Goal: Check status: Check status

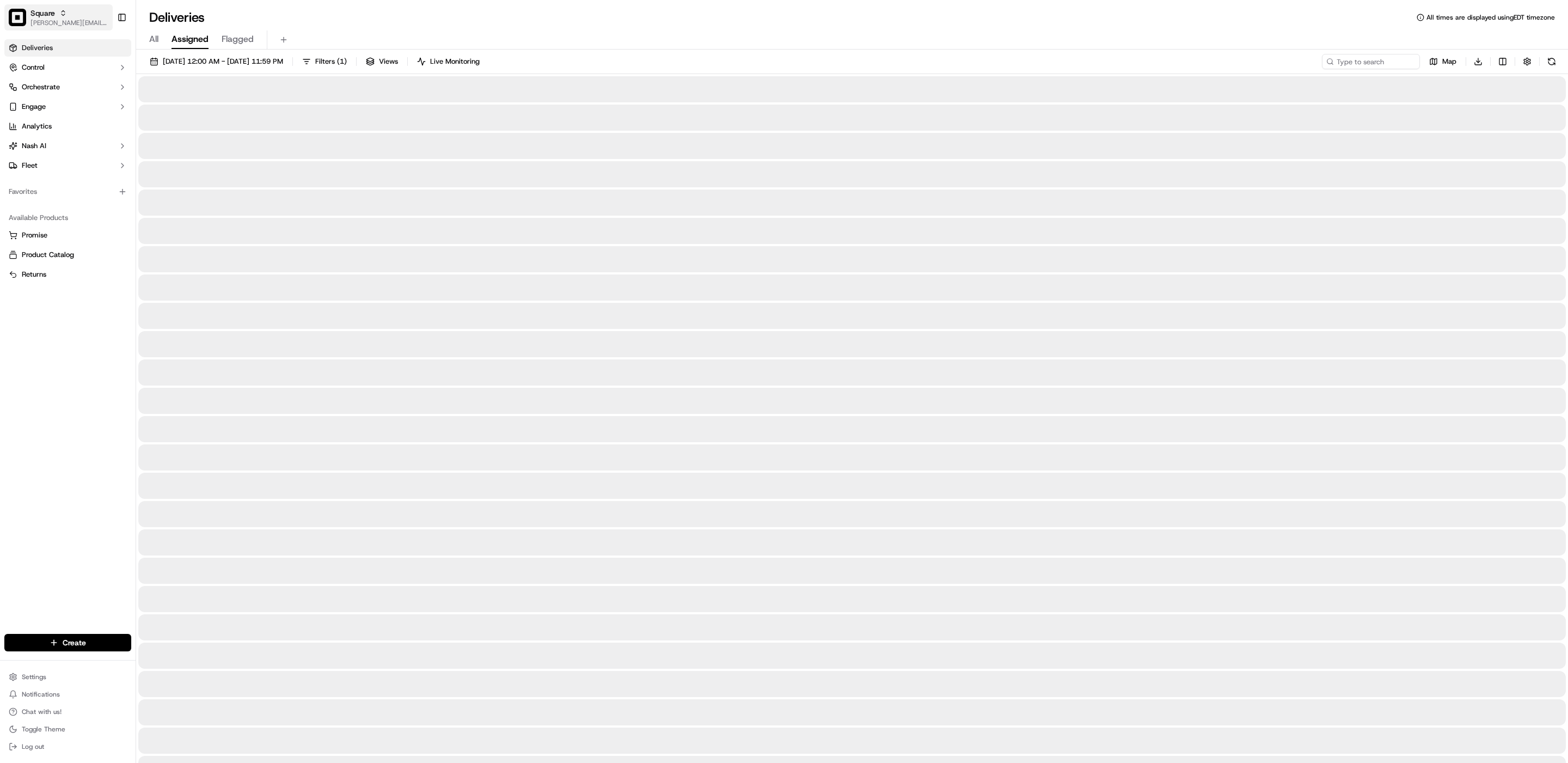
click at [41, 18] on span "Square" at bounding box center [42, 13] width 24 height 11
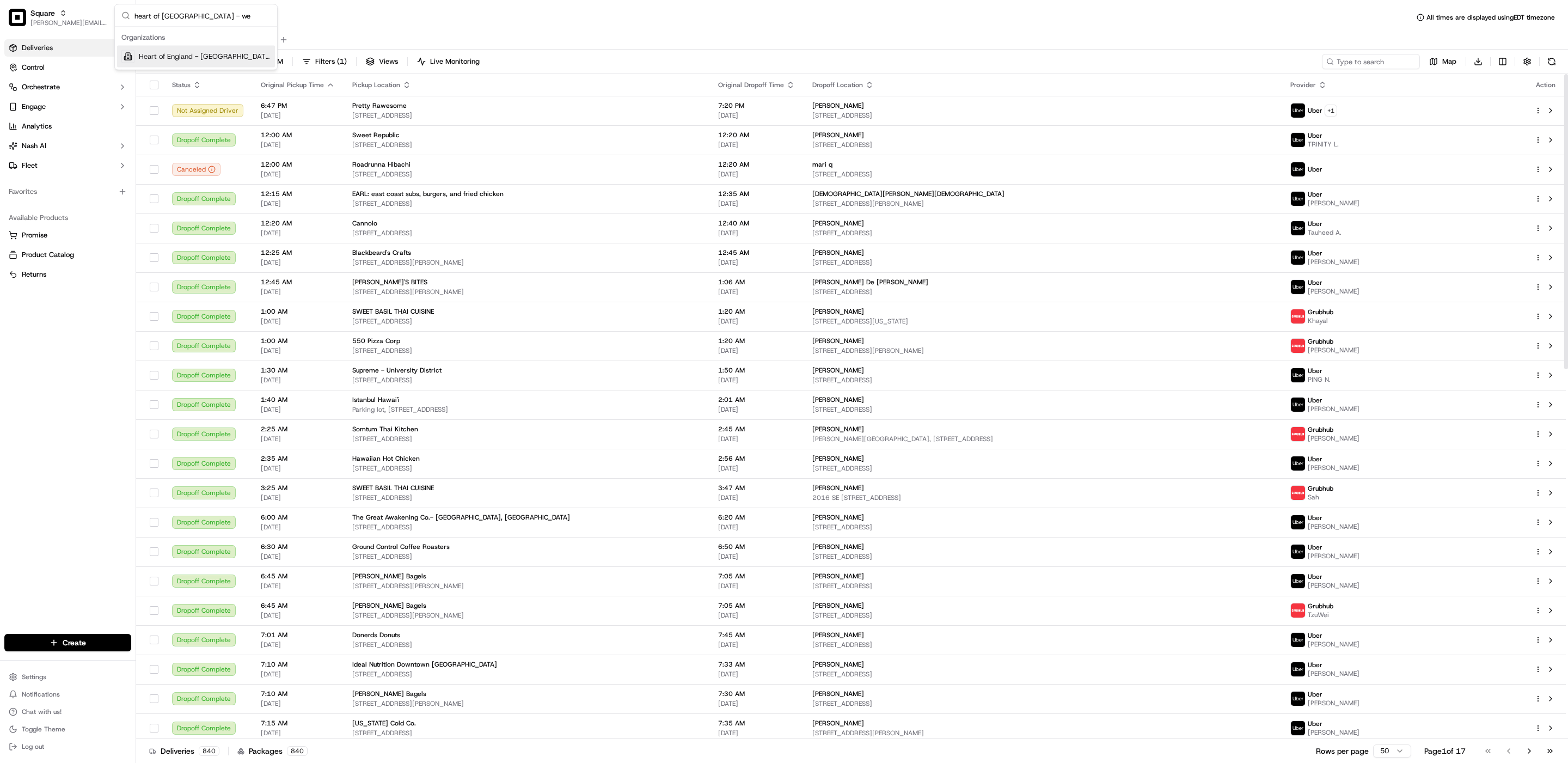
type input "heart of [GEOGRAPHIC_DATA] - we"
click at [176, 59] on span "Heart of England - [GEOGRAPHIC_DATA]" at bounding box center [204, 57] width 131 height 10
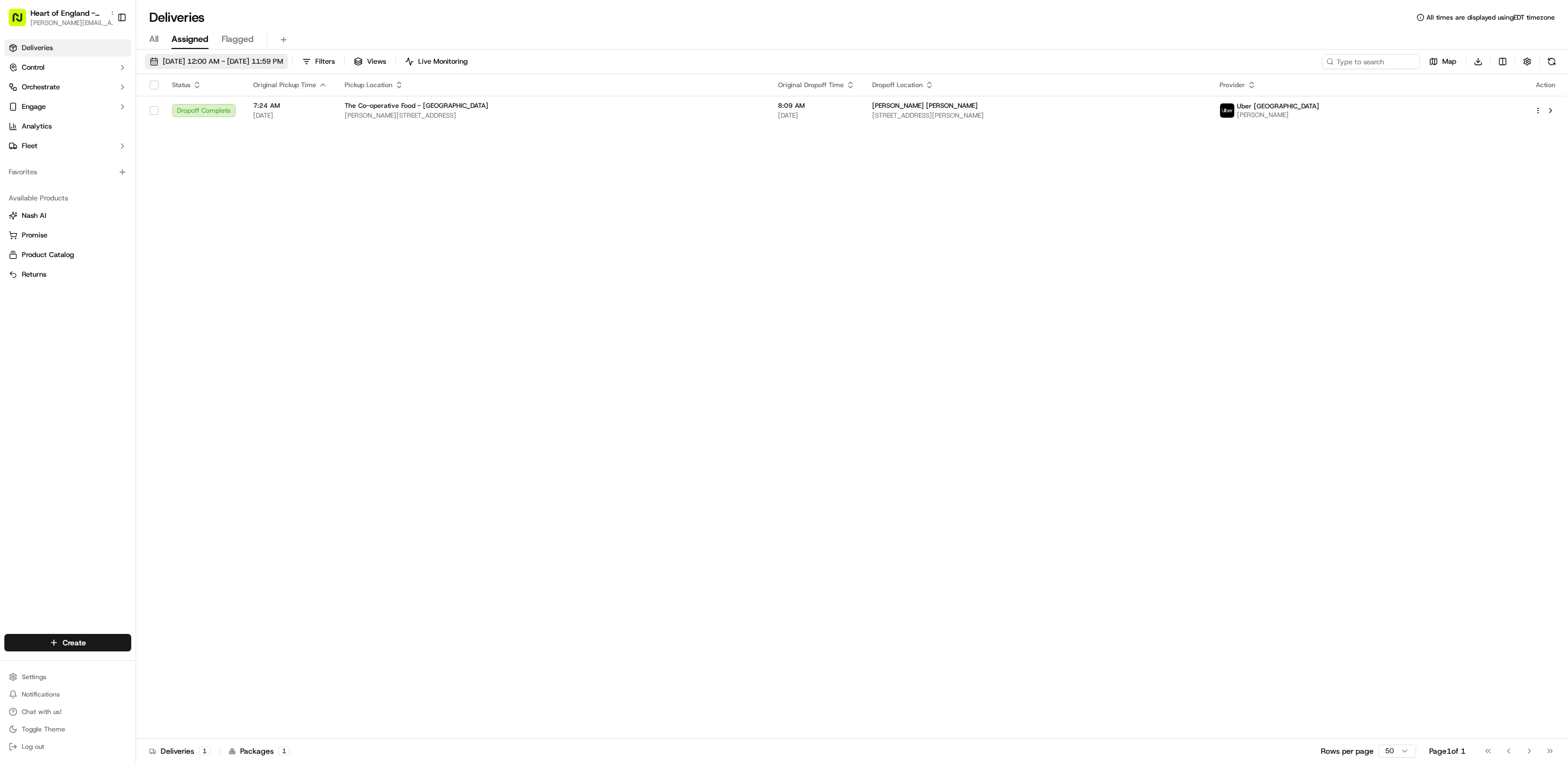
click at [231, 60] on span "[DATE] 12:00 AM - [DATE] 11:59 PM" at bounding box center [223, 62] width 120 height 10
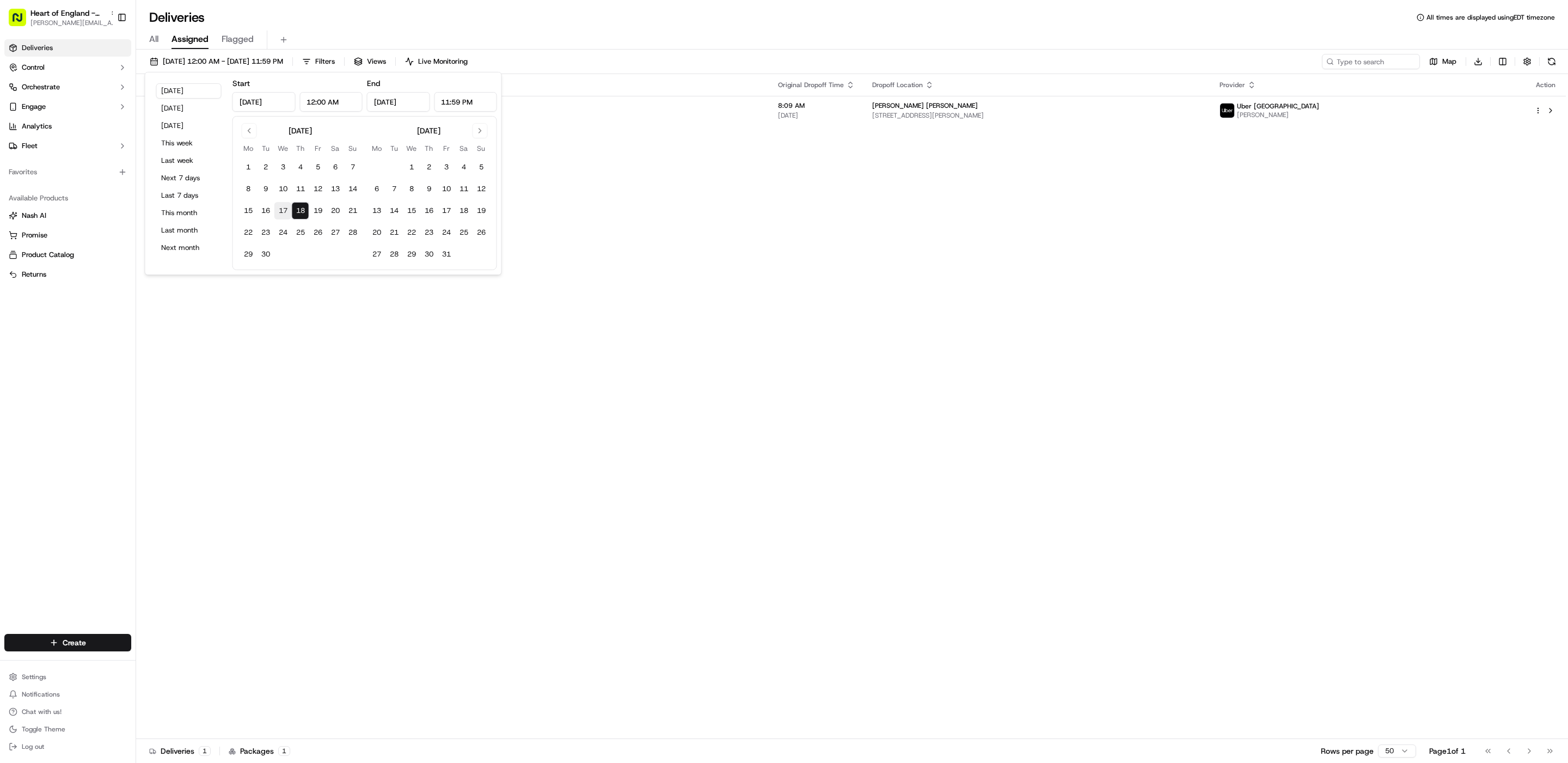
click at [287, 205] on button "17" at bounding box center [283, 210] width 18 height 18
type input "[DATE]"
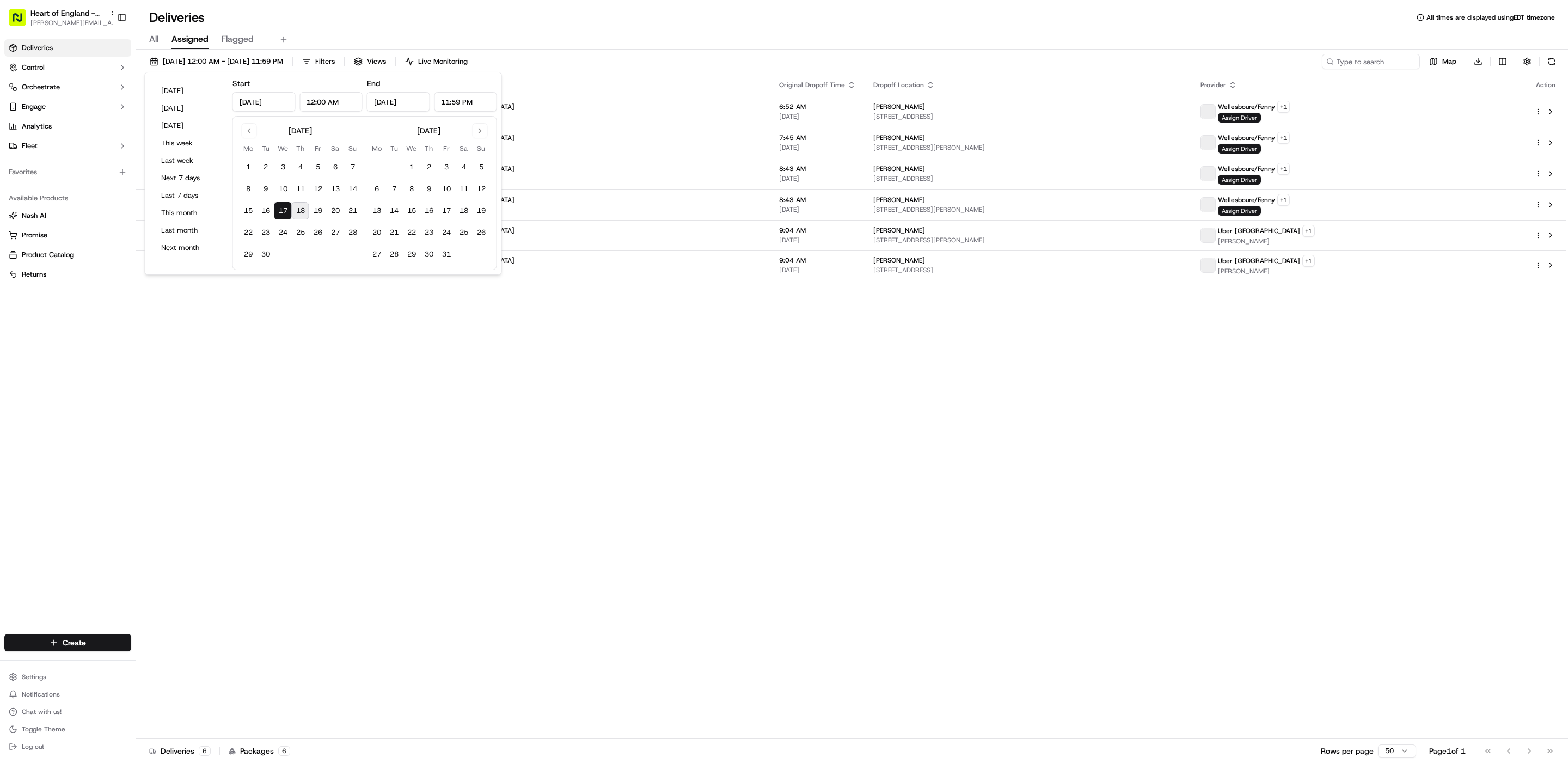
click at [623, 37] on div "All Assigned Flagged" at bounding box center [853, 39] width 1432 height 19
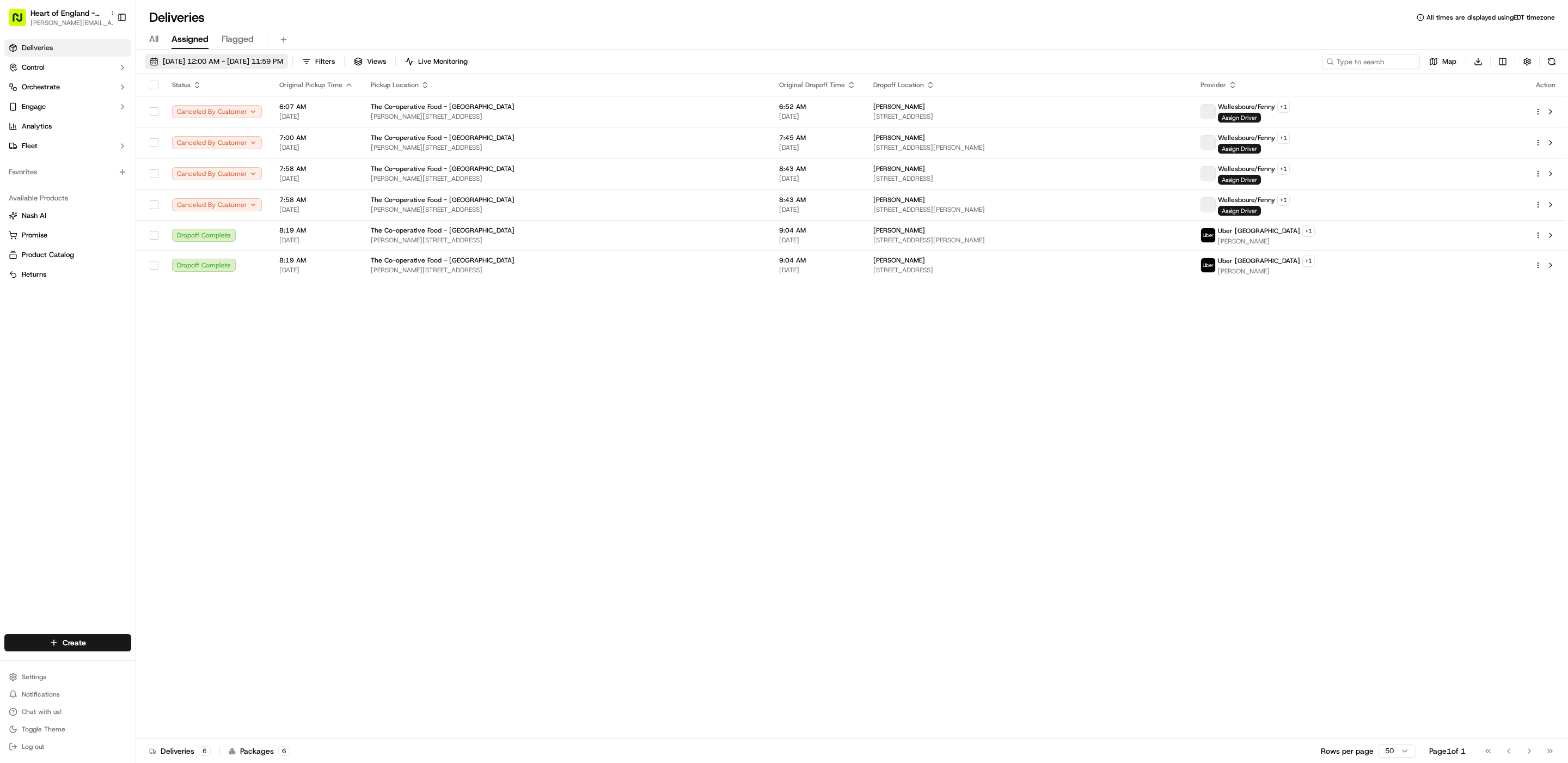
click at [283, 63] on span "[DATE] 12:00 AM - [DATE] 11:59 PM" at bounding box center [223, 62] width 120 height 10
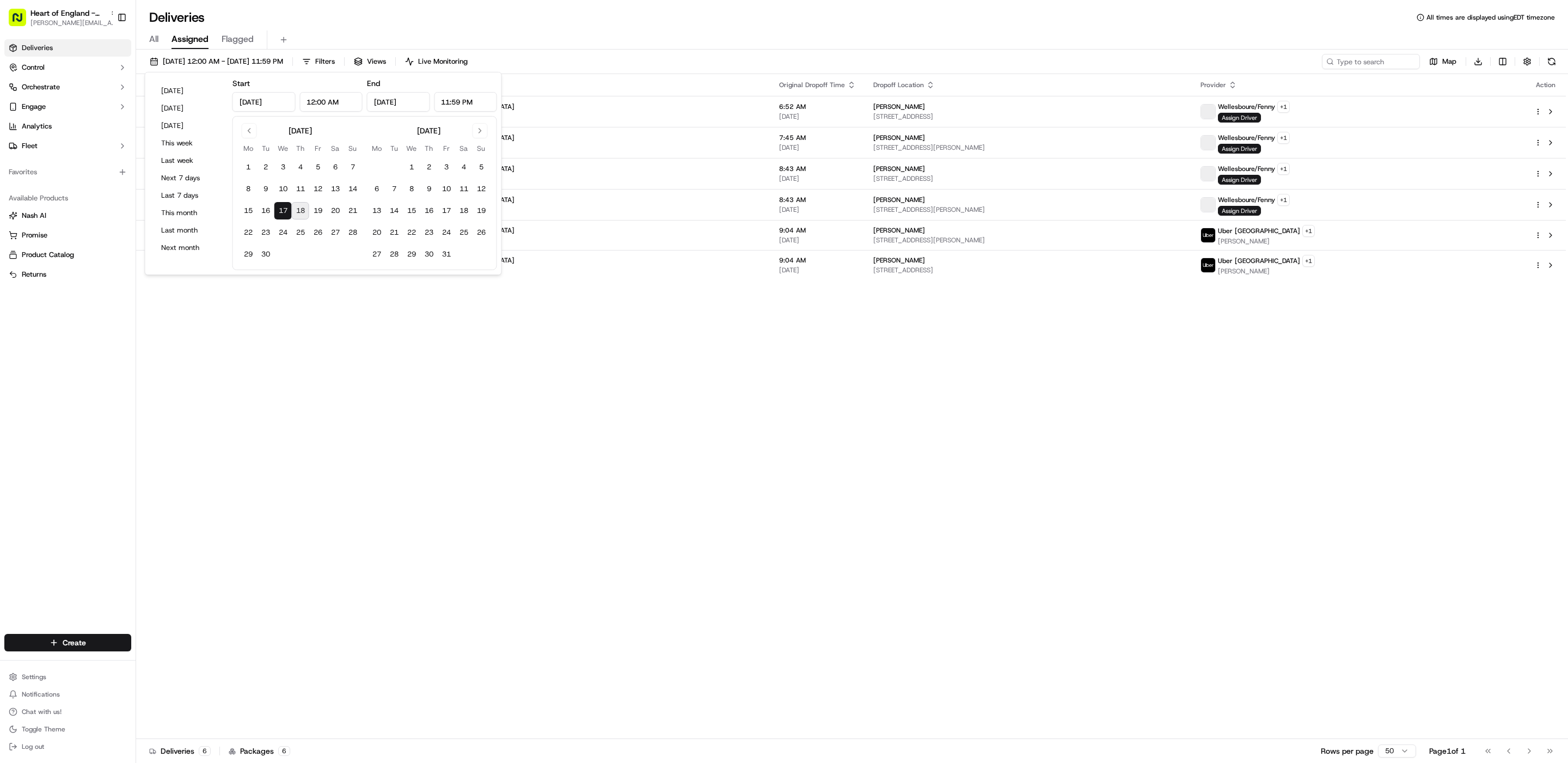
click at [305, 213] on button "18" at bounding box center [300, 210] width 18 height 18
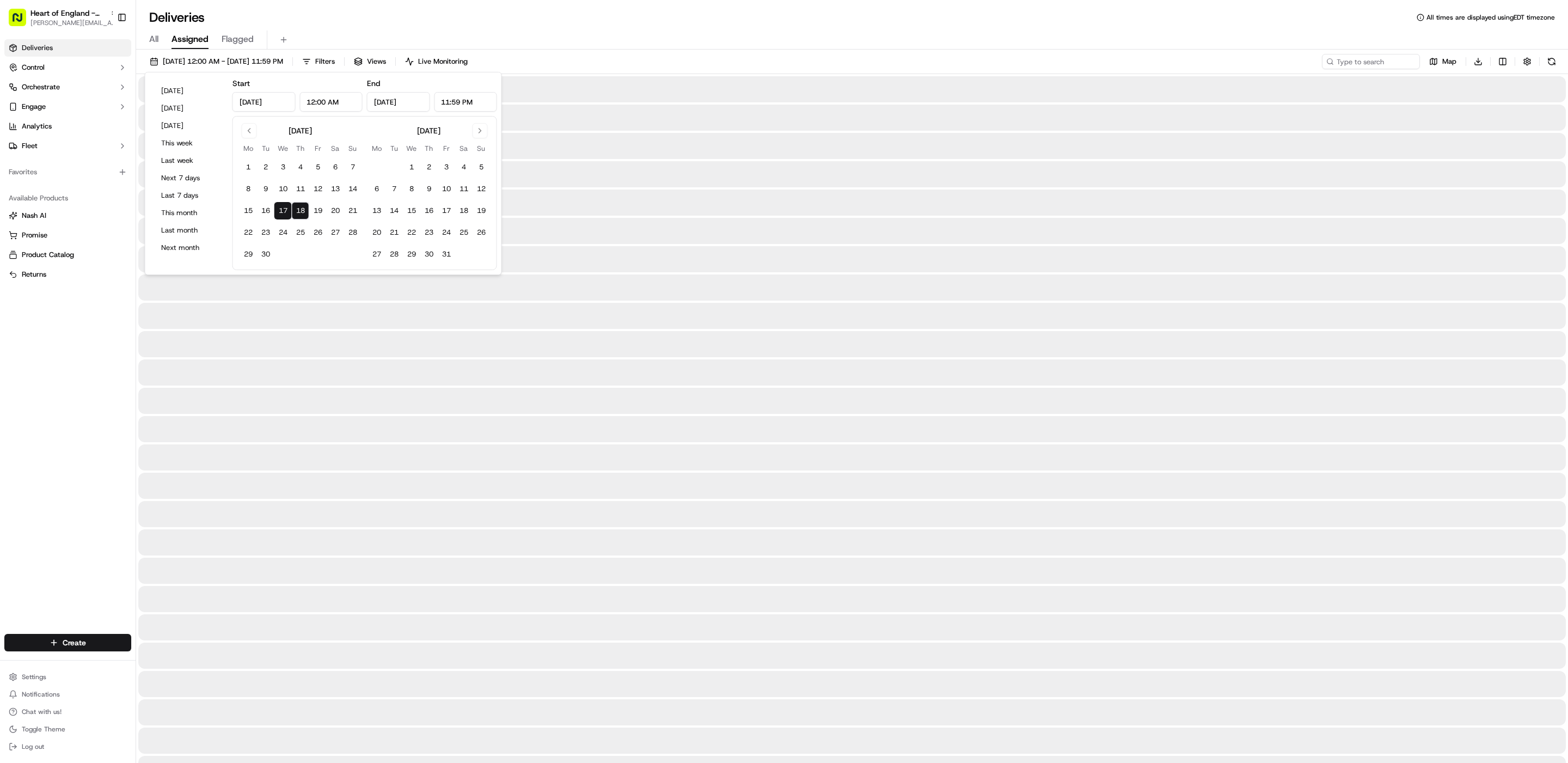
type input "[DATE]"
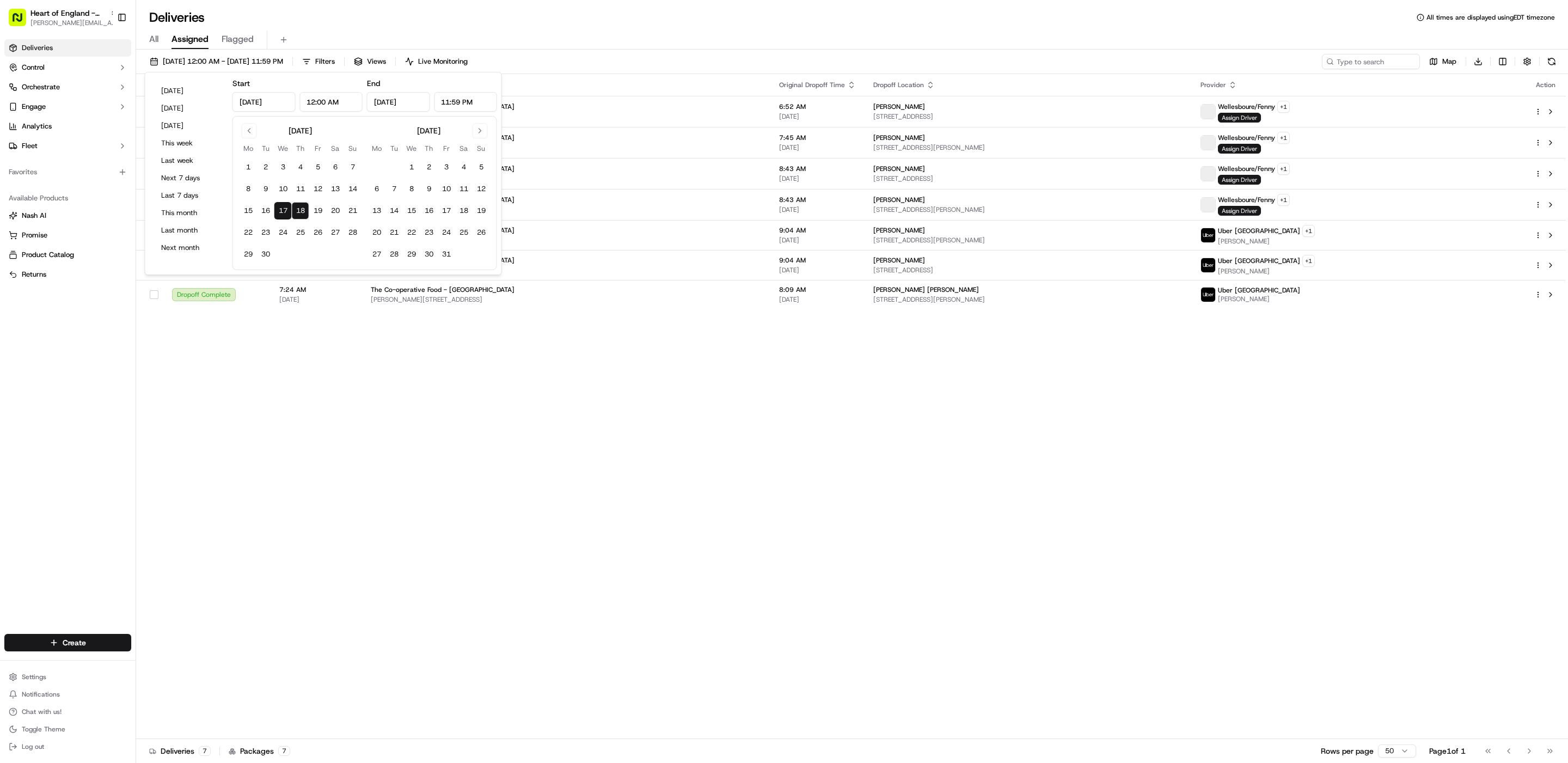
click at [313, 460] on div "Status Original Pickup Time Pickup Location Original Dropoff Time Dropoff Locat…" at bounding box center [851, 407] width 1430 height 665
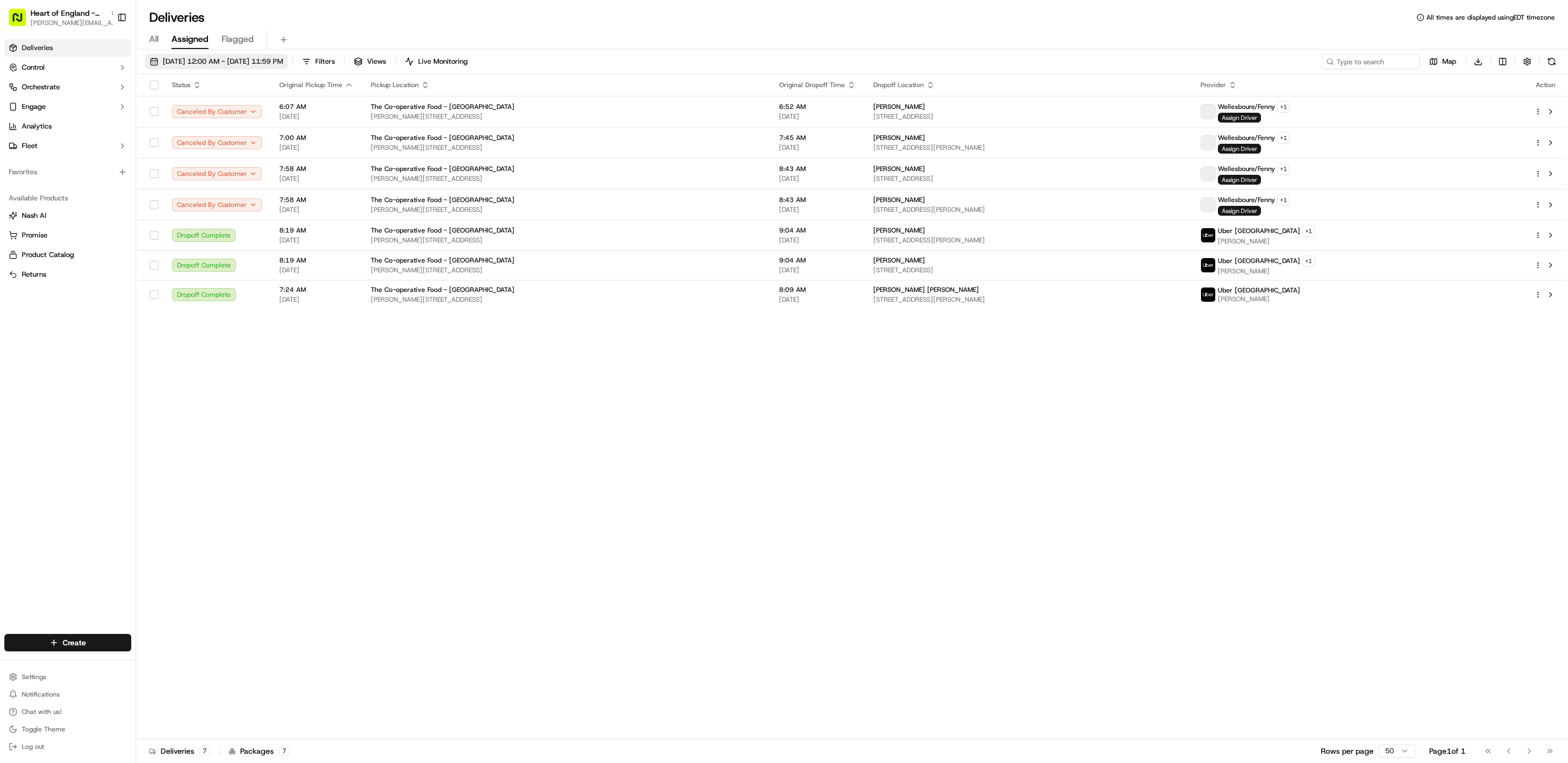
click at [283, 63] on span "[DATE] 12:00 AM - [DATE] 11:59 PM" at bounding box center [223, 62] width 120 height 10
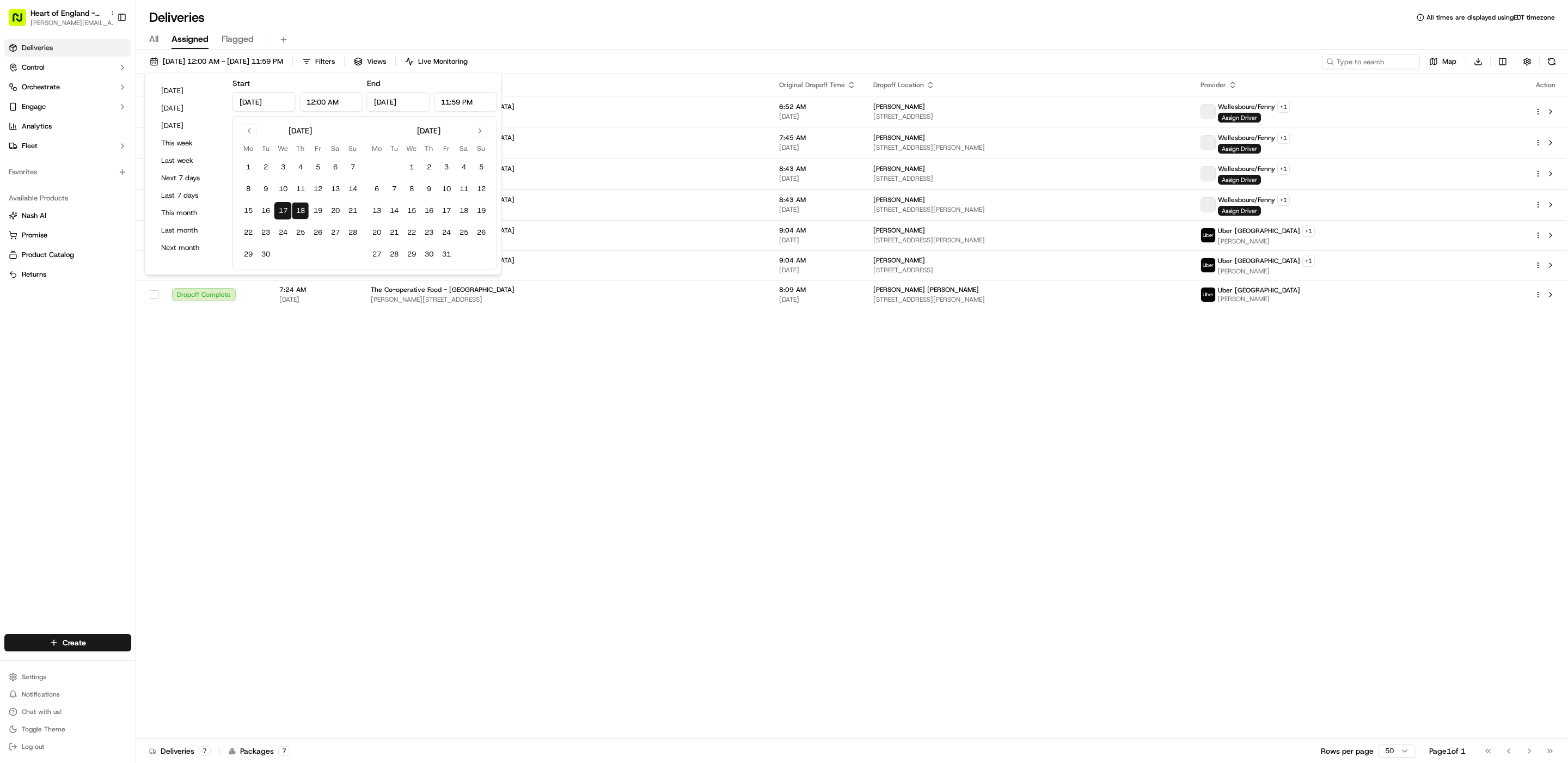
click at [250, 402] on div "Status Original Pickup Time Pickup Location Original Dropoff Time Dropoff Locat…" at bounding box center [851, 407] width 1430 height 665
